Goal: Information Seeking & Learning: Learn about a topic

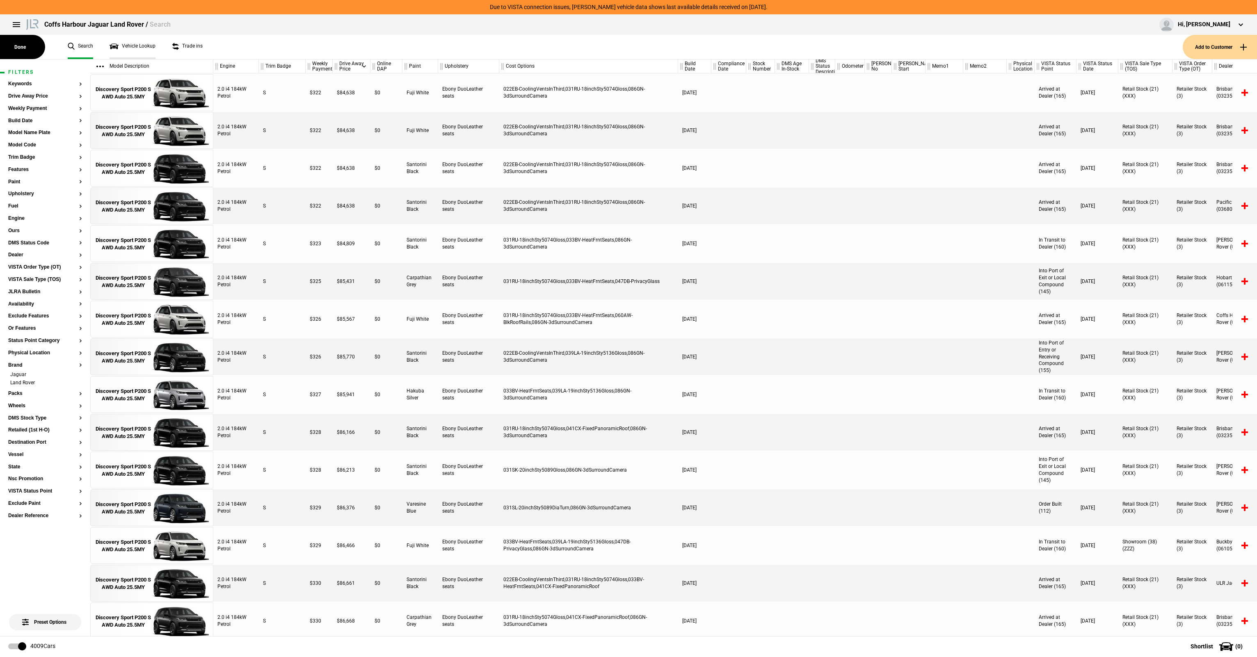
click at [121, 48] on link "Vehicle Lookup" at bounding box center [133, 47] width 46 height 24
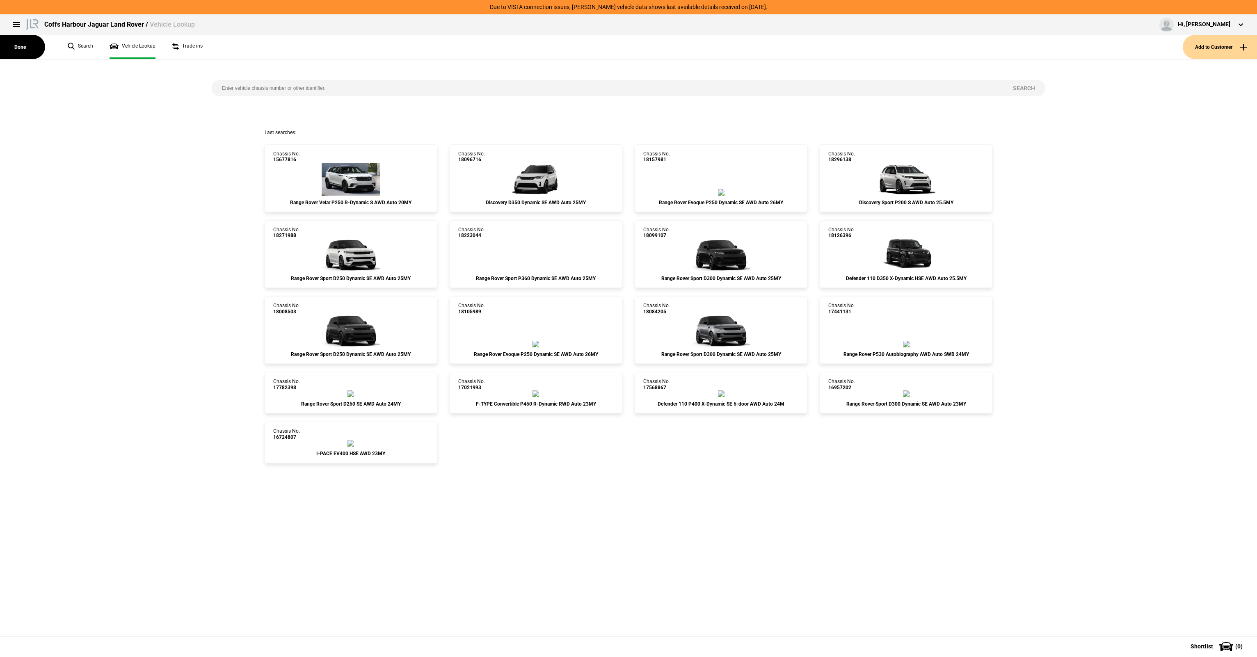
drag, startPoint x: 226, startPoint y: 81, endPoint x: 248, endPoint y: 83, distance: 21.8
click at [230, 81] on input "search" at bounding box center [607, 88] width 791 height 16
click at [248, 83] on input "search" at bounding box center [607, 88] width 791 height 16
paste input "[US_VEHICLE_IDENTIFICATION_NUMBER]"
type input "[US_VEHICLE_IDENTIFICATION_NUMBER]"
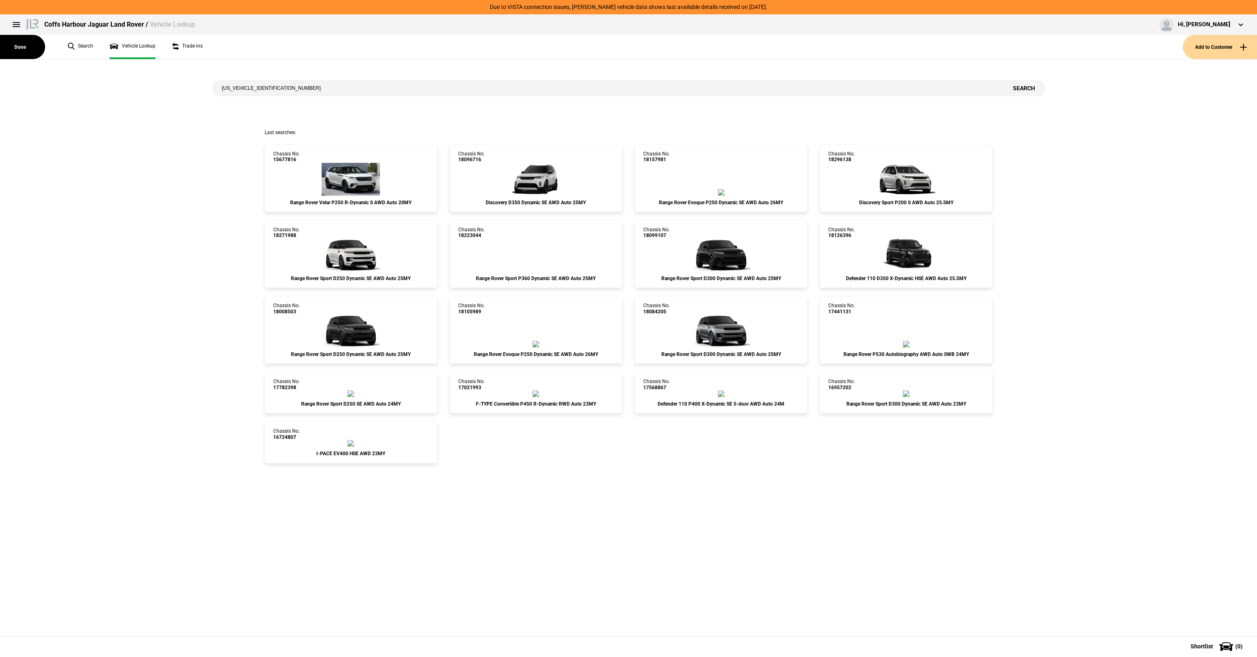
click at [1034, 91] on button "Search" at bounding box center [1023, 88] width 43 height 16
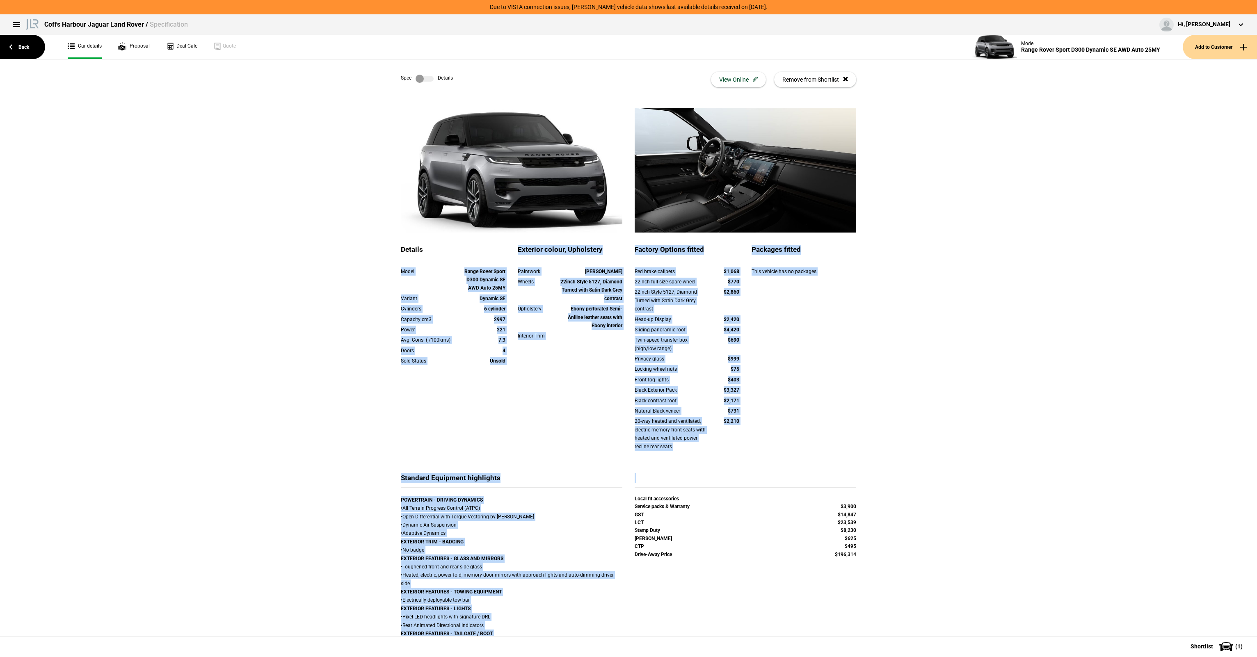
drag, startPoint x: 405, startPoint y: 296, endPoint x: 909, endPoint y: 477, distance: 534.7
click at [909, 477] on div "Details Model Range Rover Sport D300 Dynamic SE AWD Auto 25MY Variant Dynamic S…" at bounding box center [628, 593] width 1257 height 971
click at [738, 353] on div "Twin-speed transfer box (high/low range) $690" at bounding box center [686, 345] width 117 height 19
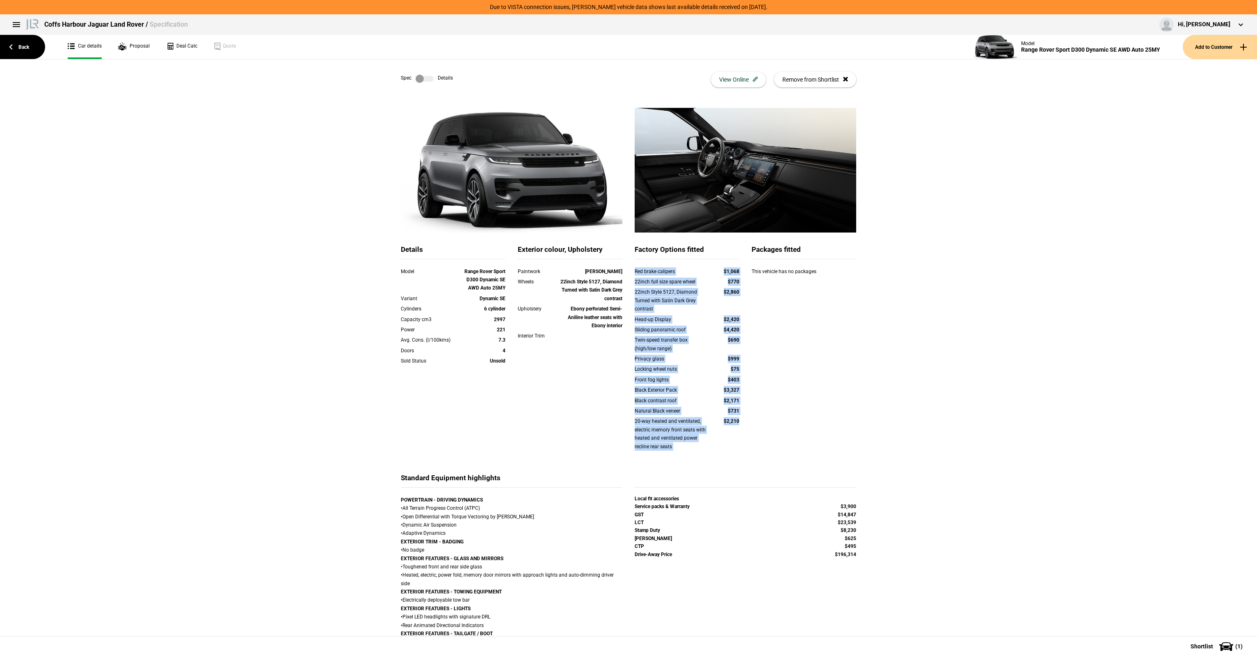
drag, startPoint x: 631, startPoint y: 270, endPoint x: 738, endPoint y: 443, distance: 203.9
click at [738, 443] on div "Red brake calipers $1,068 22inch full size spare wheel $770 22inch Style 5127, …" at bounding box center [687, 364] width 105 height 194
click at [738, 442] on div "20-way heated and ventilated, electric memory front seats with heated and venti…" at bounding box center [686, 435] width 117 height 36
click at [741, 443] on div "20-way heated and ventilated, electric memory front seats with heated and venti…" at bounding box center [686, 435] width 117 height 36
drag, startPoint x: 741, startPoint y: 443, endPoint x: 668, endPoint y: 286, distance: 172.9
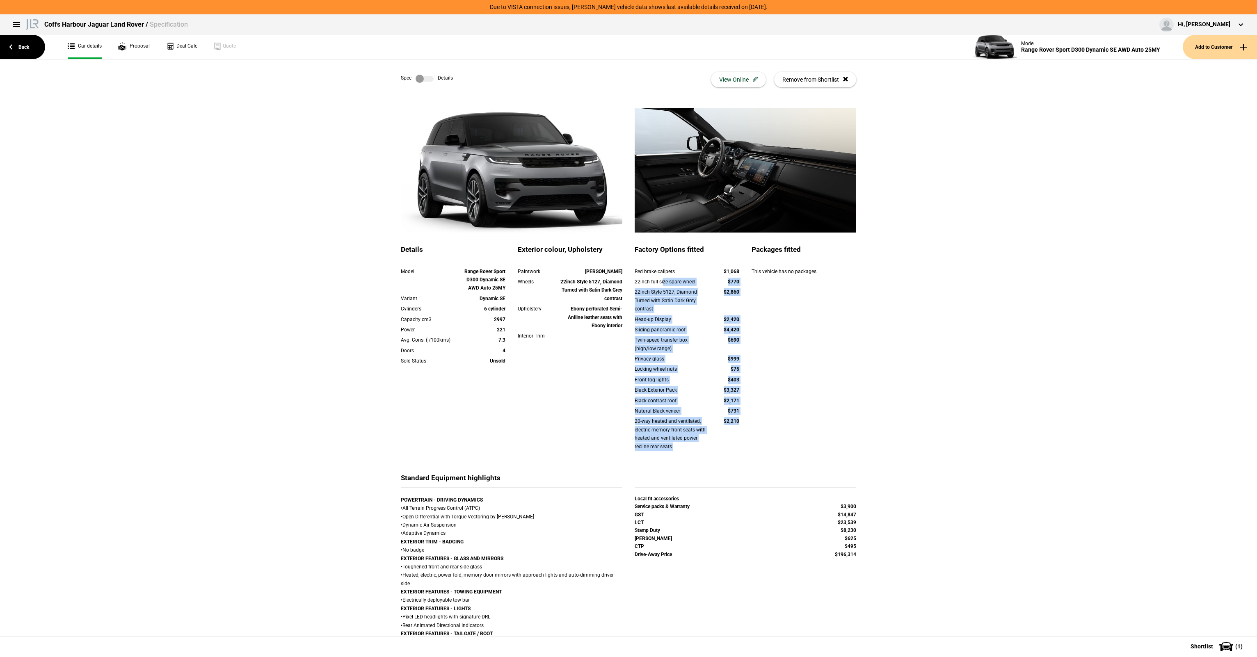
click at [662, 281] on div "Red brake calipers $1,068 22inch full size spare wheel $770 22inch Style 5127, …" at bounding box center [687, 364] width 105 height 194
click at [668, 286] on div "22inch full size spare wheel $770" at bounding box center [686, 283] width 117 height 10
click at [734, 318] on strong "$2,420" at bounding box center [732, 320] width 16 height 6
click at [853, 420] on div "Details Model Range Rover Sport D300 Dynamic SE AWD Auto 25MY Variant Dynamic S…" at bounding box center [629, 359] width 468 height 228
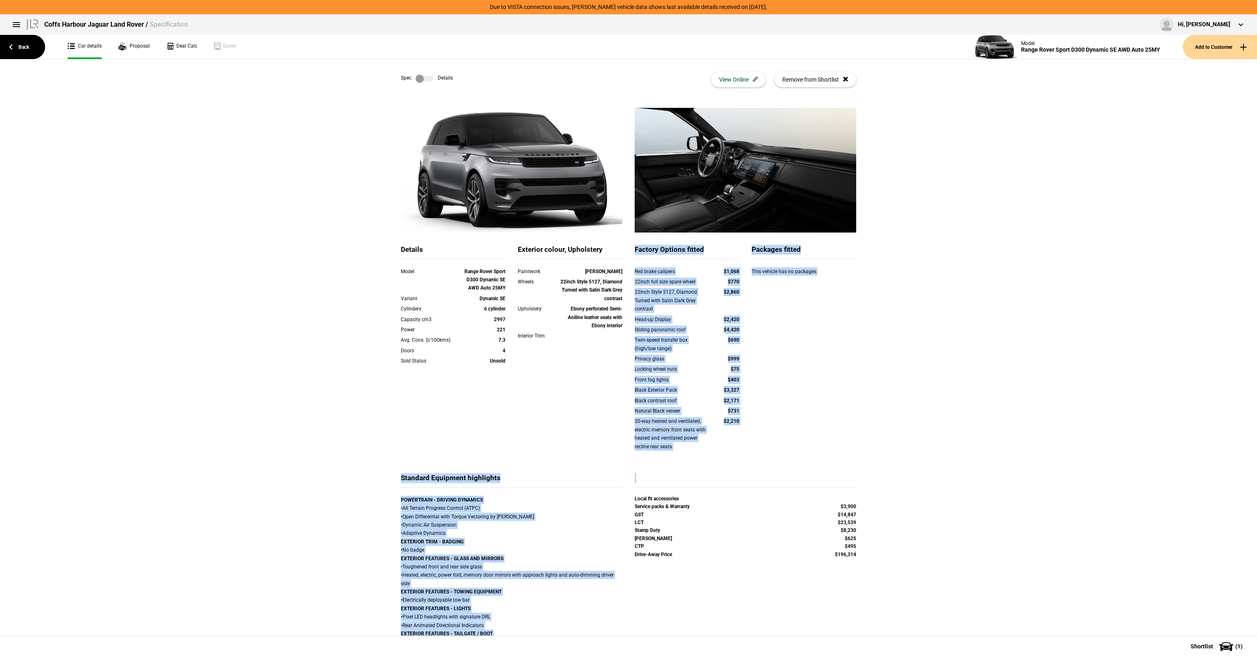
drag, startPoint x: 632, startPoint y: 249, endPoint x: 852, endPoint y: 475, distance: 315.3
click at [852, 475] on div "Details Model Range Rover Sport D300 Dynamic SE AWD Auto 25MY Variant Dynamic S…" at bounding box center [628, 593] width 480 height 971
click at [852, 473] on div at bounding box center [745, 480] width 221 height 14
click at [857, 464] on div "Details Model Range Rover Sport D300 Dynamic SE AWD Auto 25MY Variant Dynamic S…" at bounding box center [629, 359] width 468 height 228
click at [855, 457] on div "Details Model Range Rover Sport D300 Dynamic SE AWD Auto 25MY Variant Dynamic S…" at bounding box center [629, 359] width 468 height 228
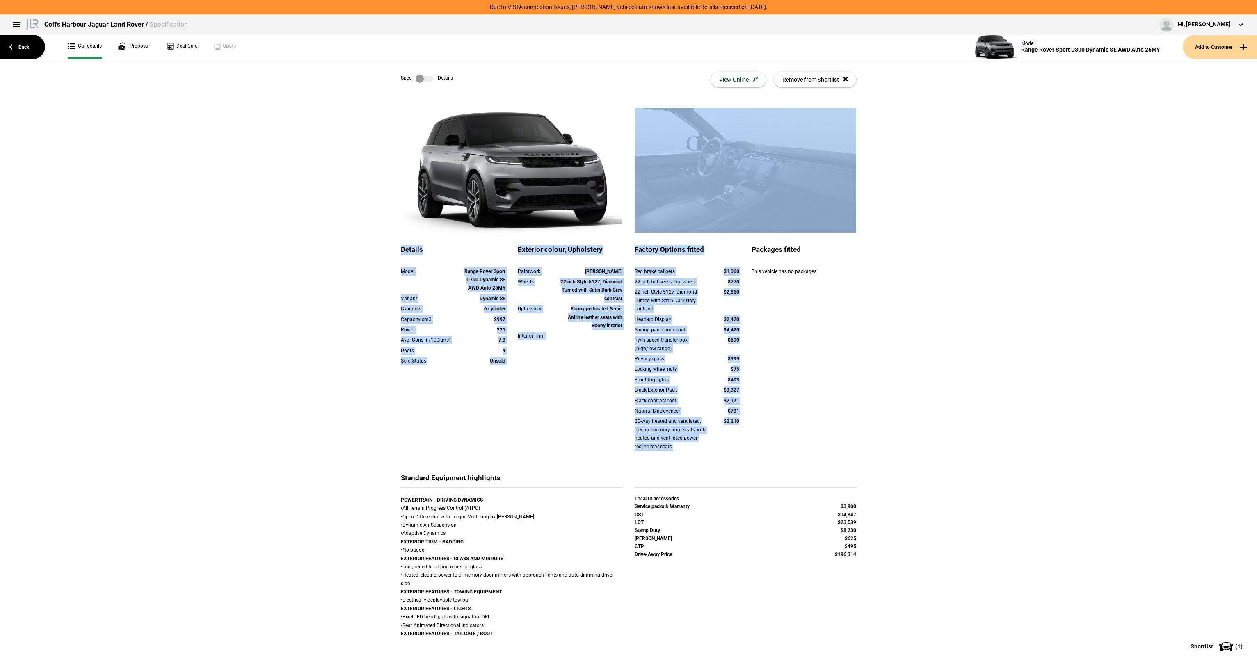
drag, startPoint x: 853, startPoint y: 456, endPoint x: 628, endPoint y: 243, distance: 309.3
click at [628, 243] on div "Details Model Range Rover Sport D300 Dynamic SE AWD Auto 25MY Variant Dynamic S…" at bounding box center [628, 593] width 480 height 971
click at [630, 244] on div at bounding box center [745, 176] width 234 height 137
click at [635, 247] on div "Factory Options fitted" at bounding box center [687, 252] width 105 height 14
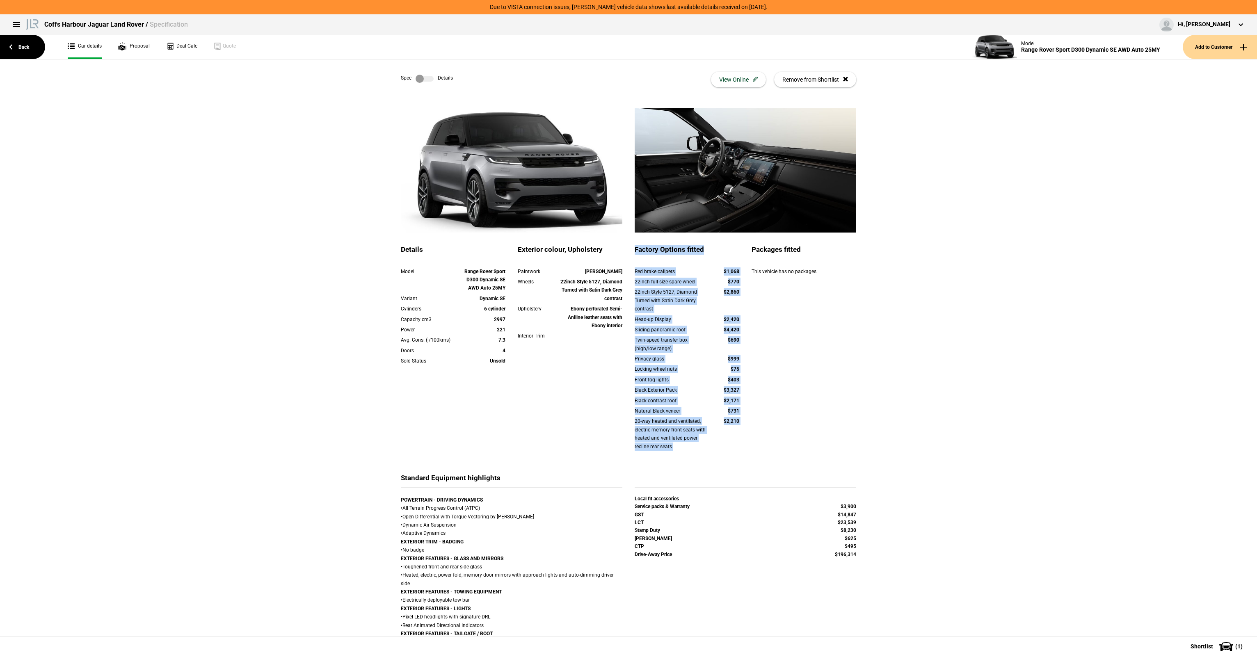
drag, startPoint x: 631, startPoint y: 247, endPoint x: 851, endPoint y: 454, distance: 301.8
click at [851, 454] on div "Details Model Range Rover Sport D300 Dynamic SE AWD Auto 25MY Variant Dynamic S…" at bounding box center [629, 359] width 468 height 228
drag, startPoint x: 851, startPoint y: 454, endPoint x: 859, endPoint y: 449, distance: 9.2
click at [853, 449] on div "Details Model Range Rover Sport D300 Dynamic SE AWD Auto 25MY Variant Dynamic S…" at bounding box center [629, 359] width 468 height 228
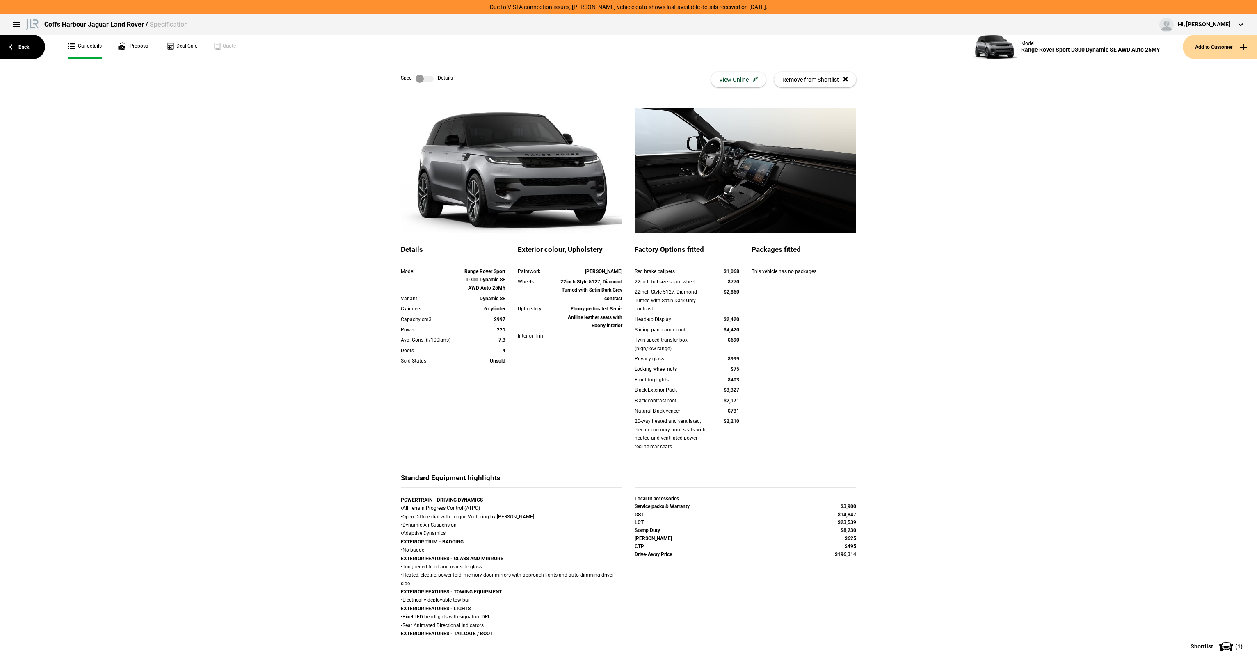
click at [632, 239] on div at bounding box center [745, 176] width 234 height 137
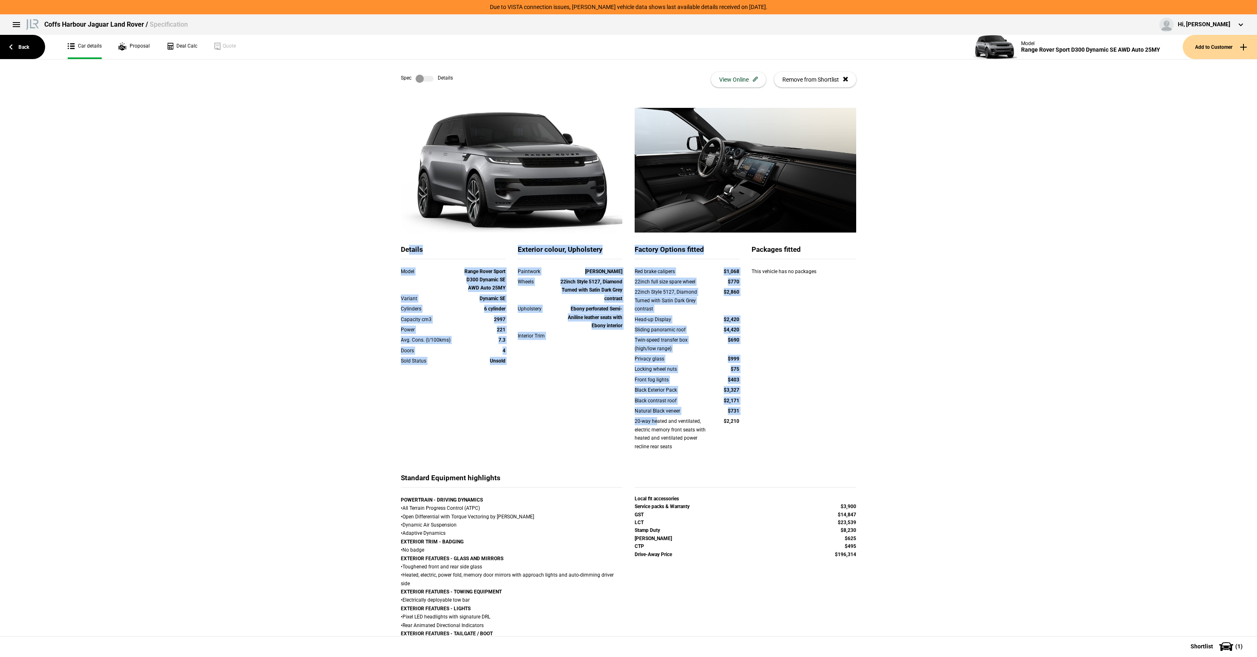
drag, startPoint x: 406, startPoint y: 259, endPoint x: 653, endPoint y: 425, distance: 298.3
click at [653, 425] on div "Details Model Range Rover Sport D300 Dynamic SE AWD Auto 25MY Variant Dynamic S…" at bounding box center [629, 359] width 468 height 228
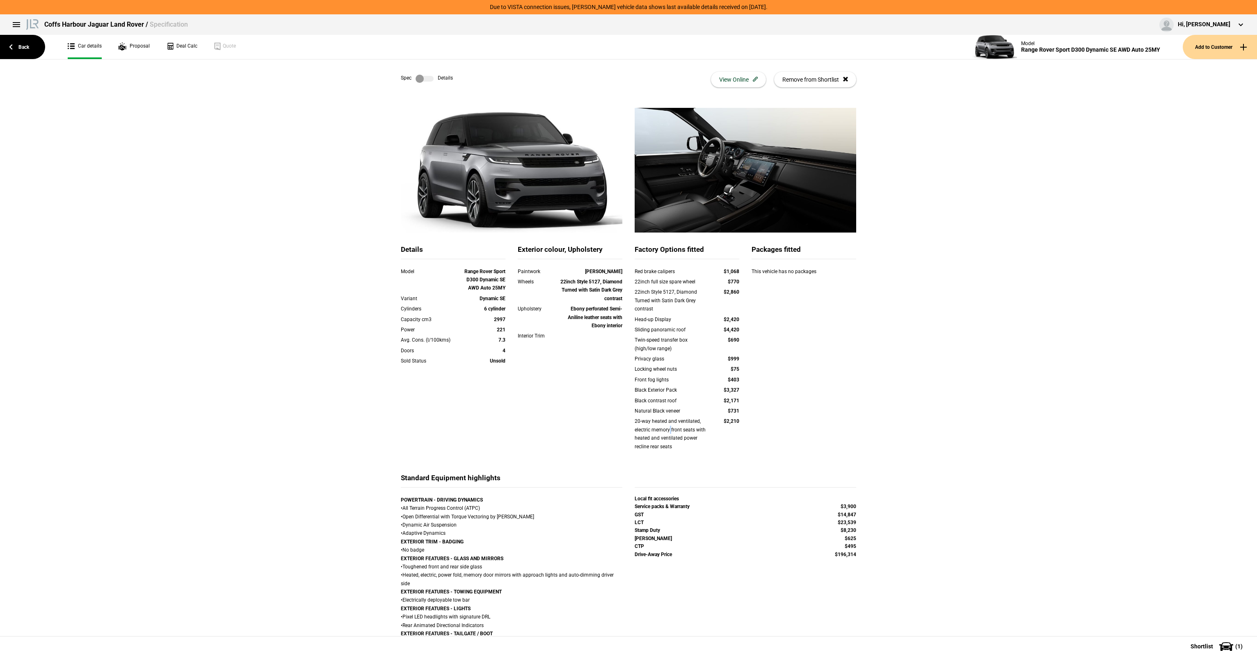
drag, startPoint x: 653, startPoint y: 425, endPoint x: 727, endPoint y: 439, distance: 74.7
click at [669, 429] on div "20-way heated and ventilated, electric memory front seats with heated and venti…" at bounding box center [671, 434] width 73 height 34
drag, startPoint x: 769, startPoint y: 452, endPoint x: 702, endPoint y: 391, distance: 90.3
click at [702, 391] on div "Details Model Range Rover Sport D300 Dynamic SE AWD Auto 25MY Variant Dynamic S…" at bounding box center [629, 359] width 468 height 228
drag, startPoint x: 702, startPoint y: 391, endPoint x: 692, endPoint y: 367, distance: 26.5
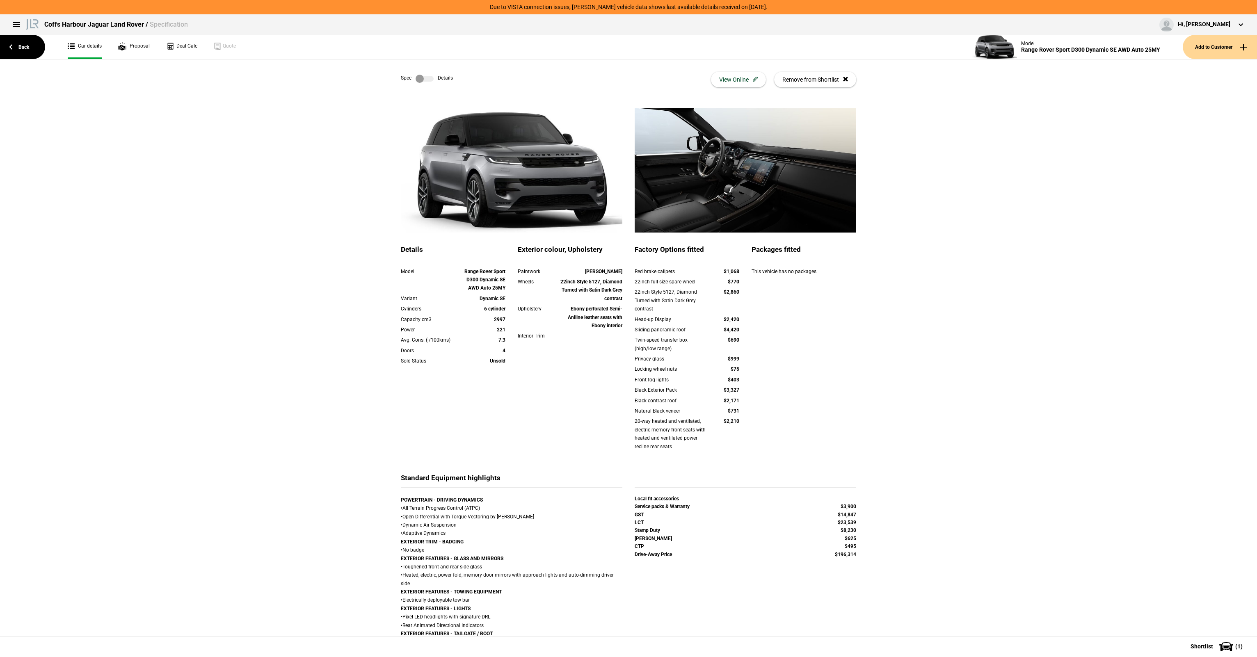
click at [695, 386] on div "Red brake calipers $1,068 22inch full size spare wheel $770 22inch Style 5127, …" at bounding box center [687, 364] width 105 height 194
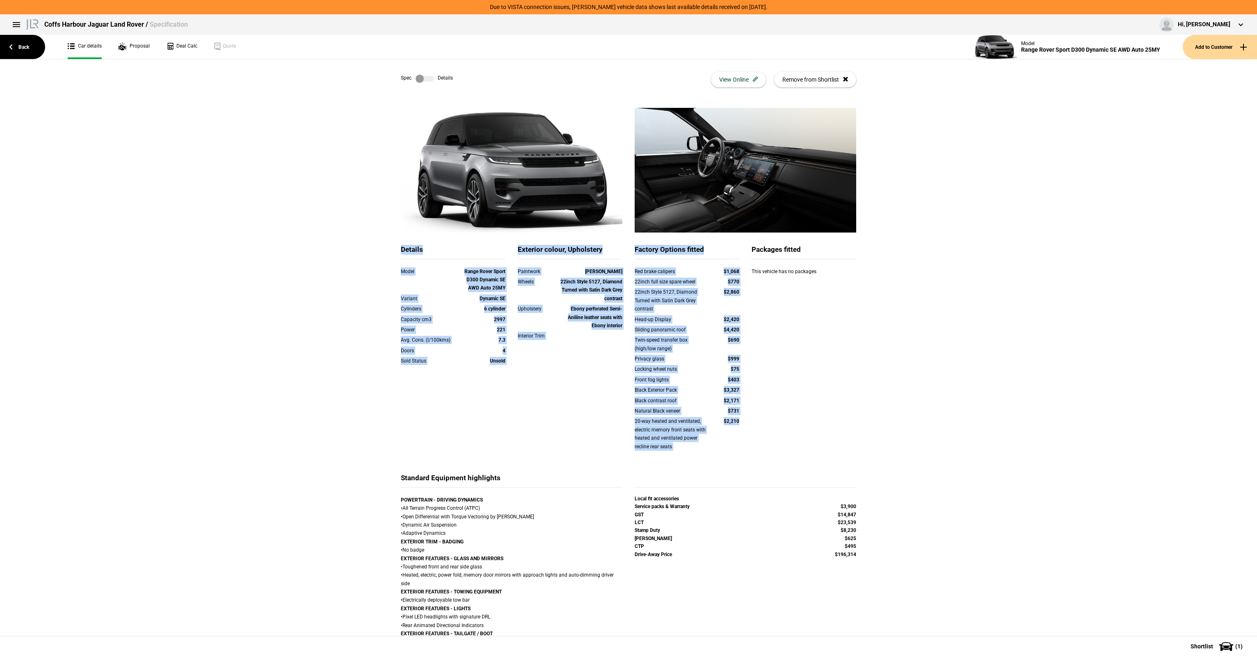
drag, startPoint x: 391, startPoint y: 255, endPoint x: 844, endPoint y: 426, distance: 484.3
click at [844, 426] on div "Details Model Range Rover Sport D300 Dynamic SE AWD Auto 25MY Variant Dynamic S…" at bounding box center [628, 593] width 480 height 971
drag, startPoint x: 844, startPoint y: 426, endPoint x: 860, endPoint y: 422, distance: 16.4
click at [844, 426] on div "Details Model Range Rover Sport D300 Dynamic SE AWD Auto 25MY Variant Dynamic S…" at bounding box center [629, 359] width 468 height 228
click at [675, 352] on div "Twin-speed transfer box (high/low range)" at bounding box center [671, 344] width 73 height 17
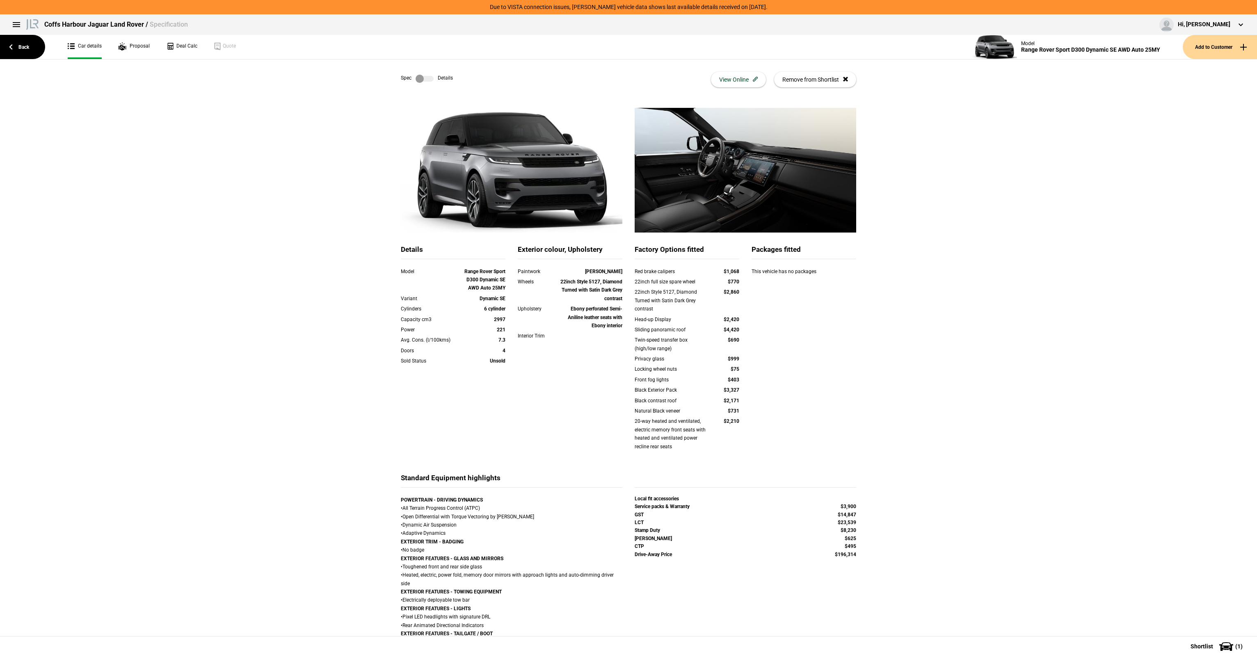
click at [428, 77] on label at bounding box center [425, 79] width 18 height 8
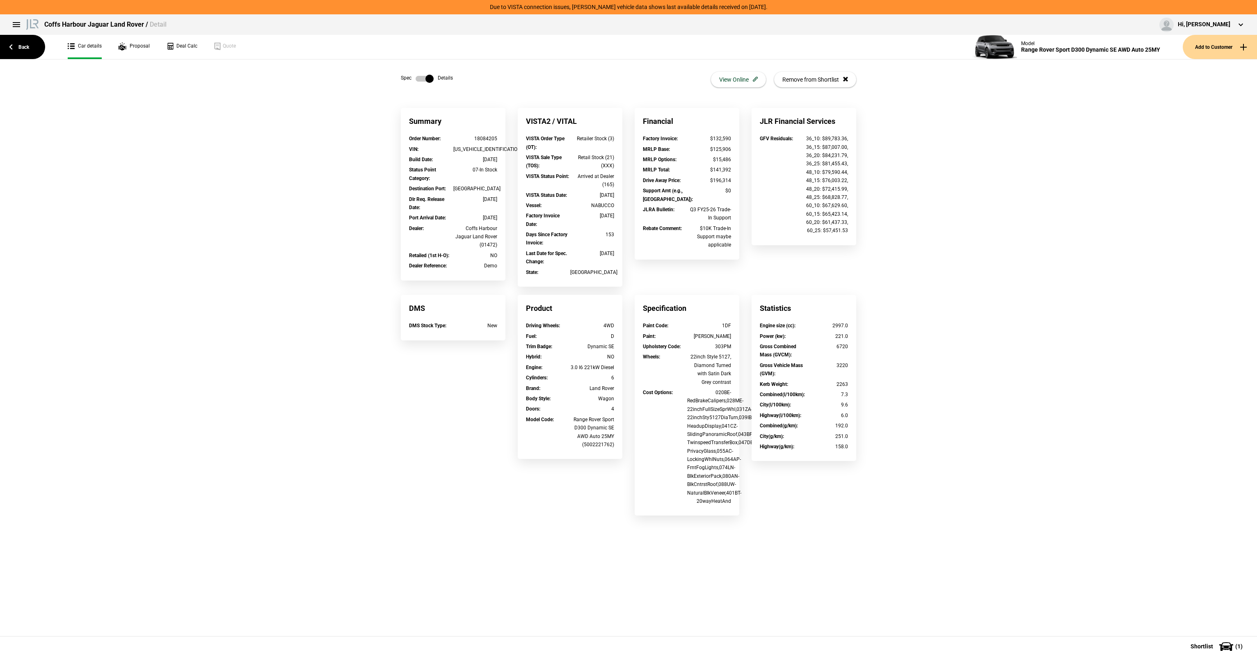
click at [423, 76] on label at bounding box center [425, 79] width 18 height 8
